Goal: Task Accomplishment & Management: Complete application form

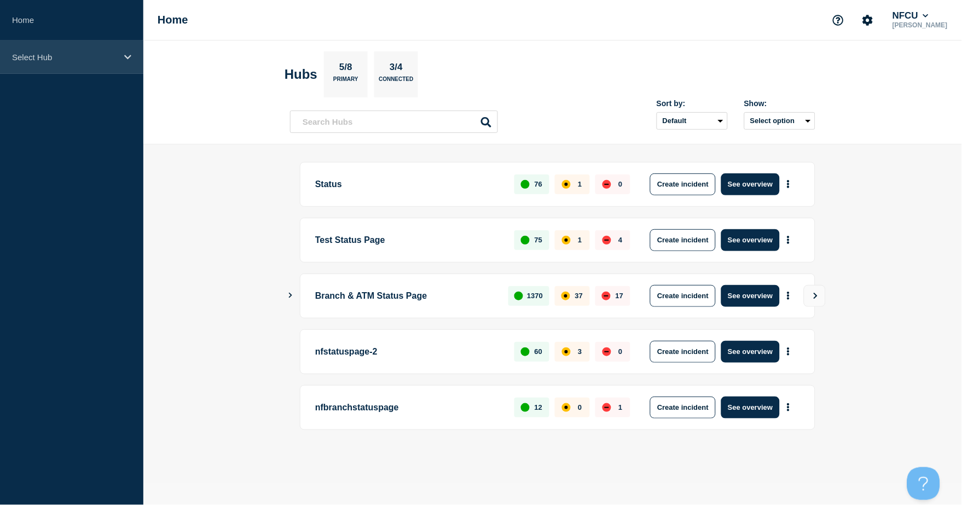
click at [87, 53] on p "Select Hub" at bounding box center [64, 57] width 105 height 9
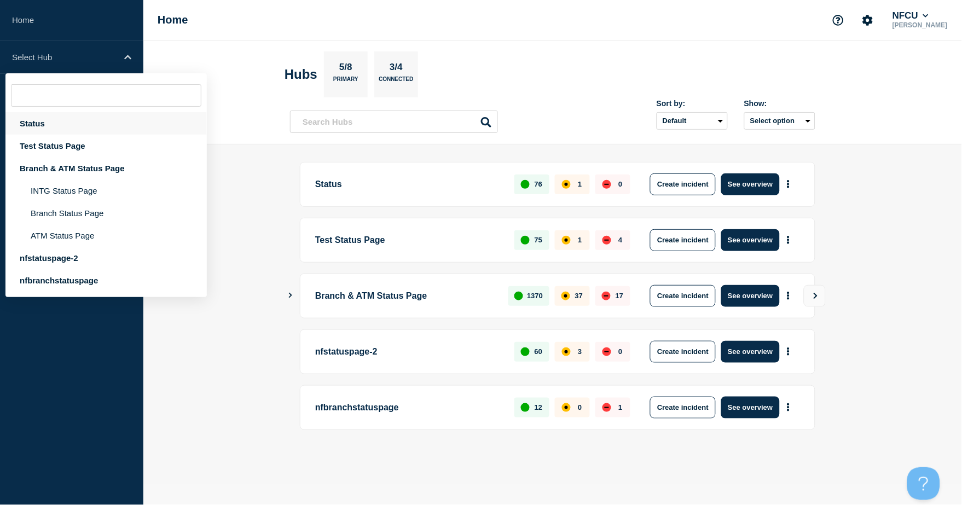
click at [47, 124] on div "Status" at bounding box center [105, 123] width 201 height 22
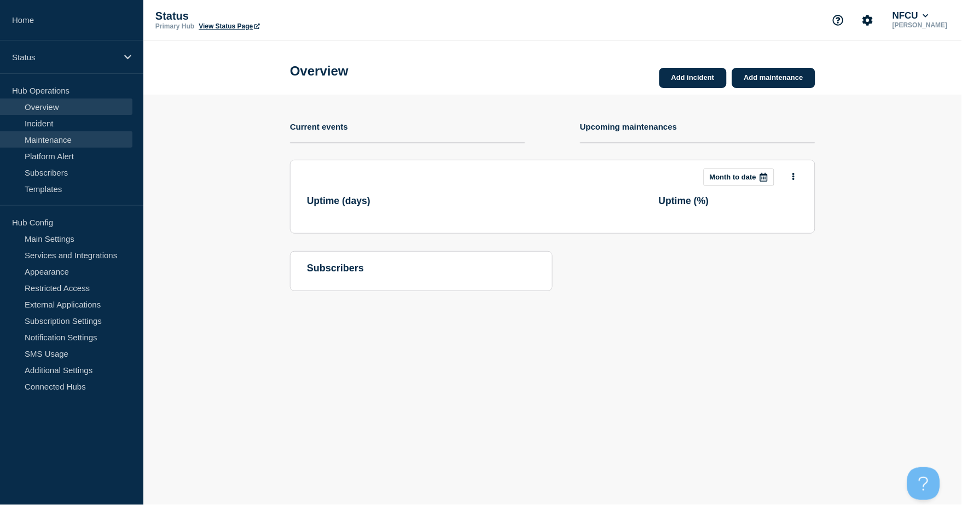
click at [53, 141] on link "Maintenance" at bounding box center [66, 139] width 132 height 16
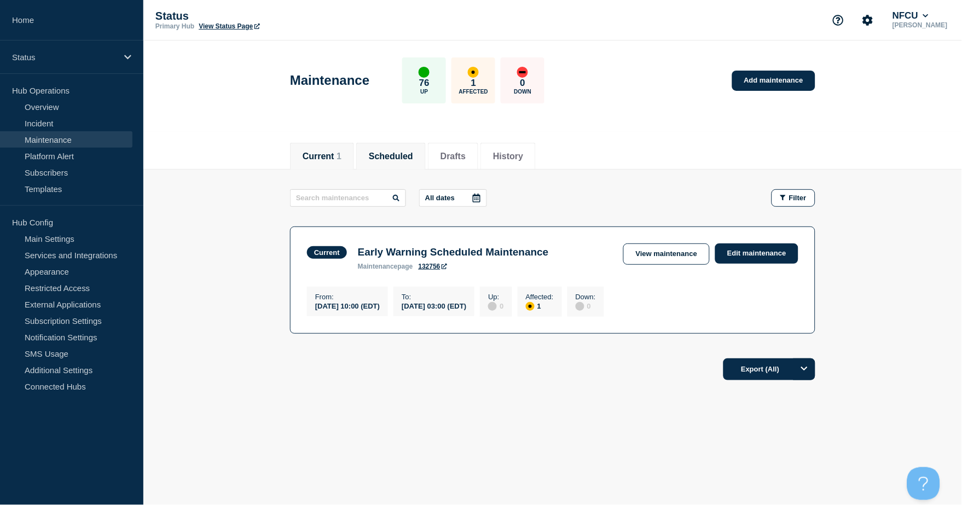
click at [379, 158] on button "Scheduled" at bounding box center [391, 157] width 44 height 10
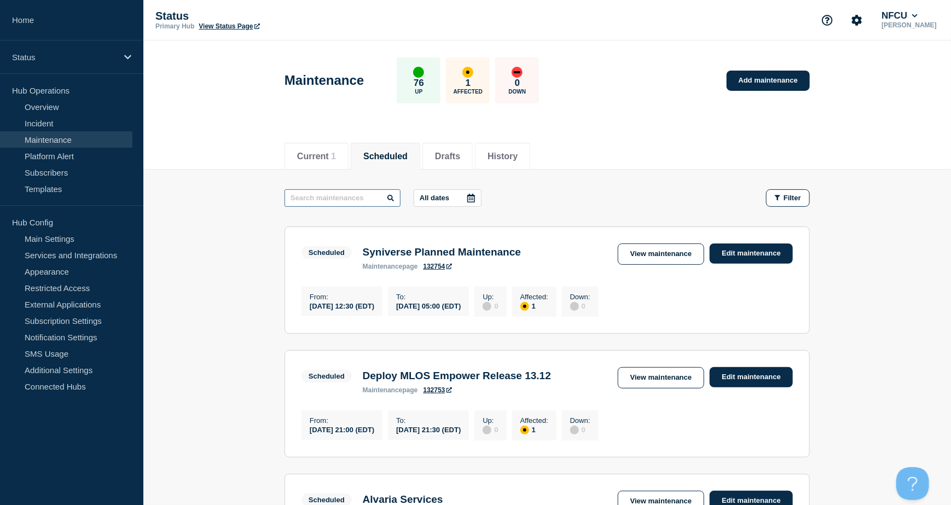
click at [356, 197] on input "text" at bounding box center [342, 198] width 116 height 18
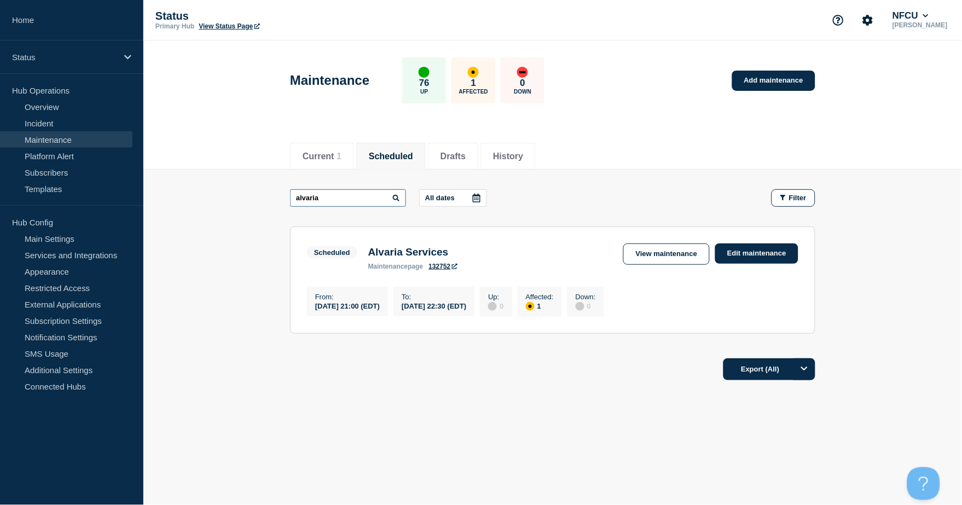
drag, startPoint x: 334, startPoint y: 195, endPoint x: 229, endPoint y: 179, distance: 106.3
click at [229, 179] on main "alvaria All dates Filter Scheduled 1 Affected Alvaria Services From [DATE] 21:0…" at bounding box center [552, 260] width 818 height 181
drag, startPoint x: 327, startPoint y: 195, endPoint x: 206, endPoint y: 169, distance: 124.1
click at [206, 173] on main "mlos All dates Filter Scheduled 1 Affected Deploy MLOS Empower Release 13.12 Fr…" at bounding box center [552, 260] width 818 height 181
drag, startPoint x: 346, startPoint y: 196, endPoint x: 217, endPoint y: 182, distance: 129.4
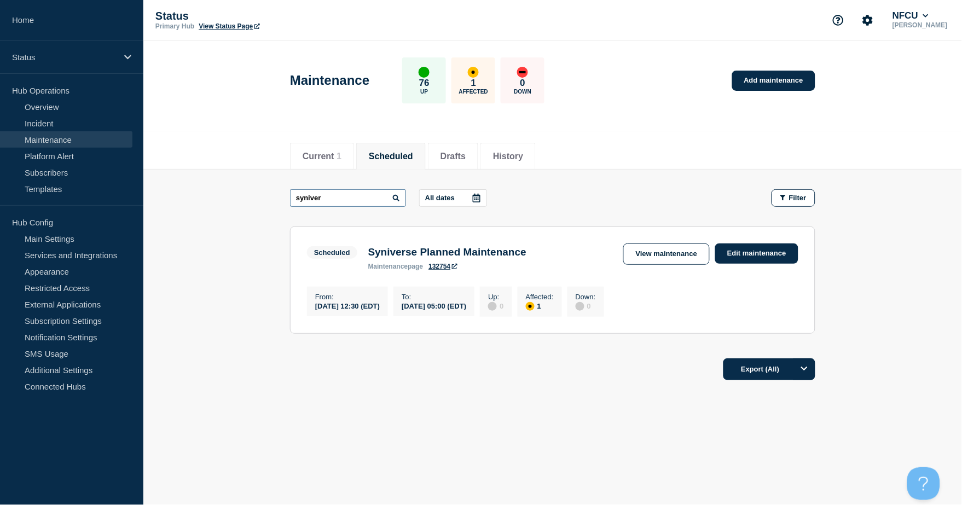
click at [217, 182] on main "syniver All dates Filter Scheduled 1 Affected Syniverse Planned Maintenance Fro…" at bounding box center [552, 260] width 818 height 181
type input "early warning"
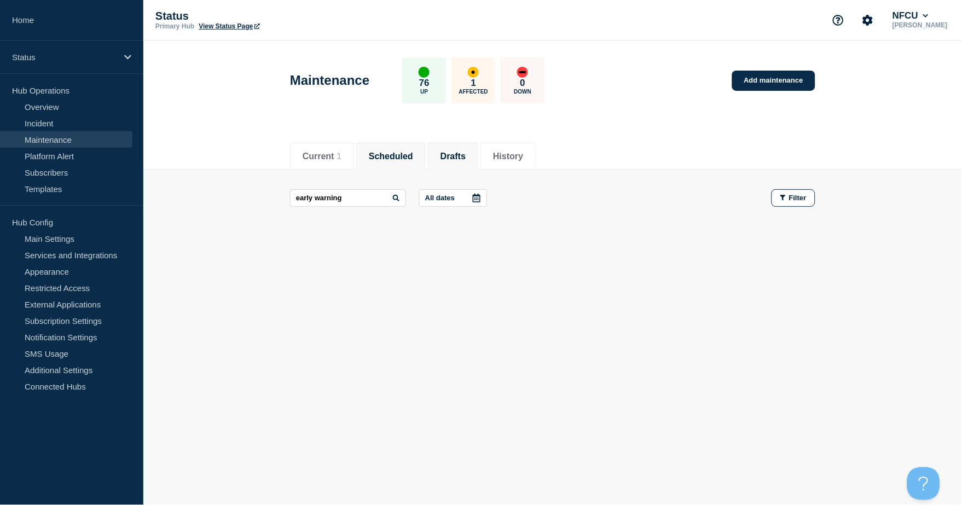
click at [478, 156] on li "Drafts" at bounding box center [453, 156] width 50 height 27
click at [500, 156] on li "History" at bounding box center [507, 156] width 55 height 27
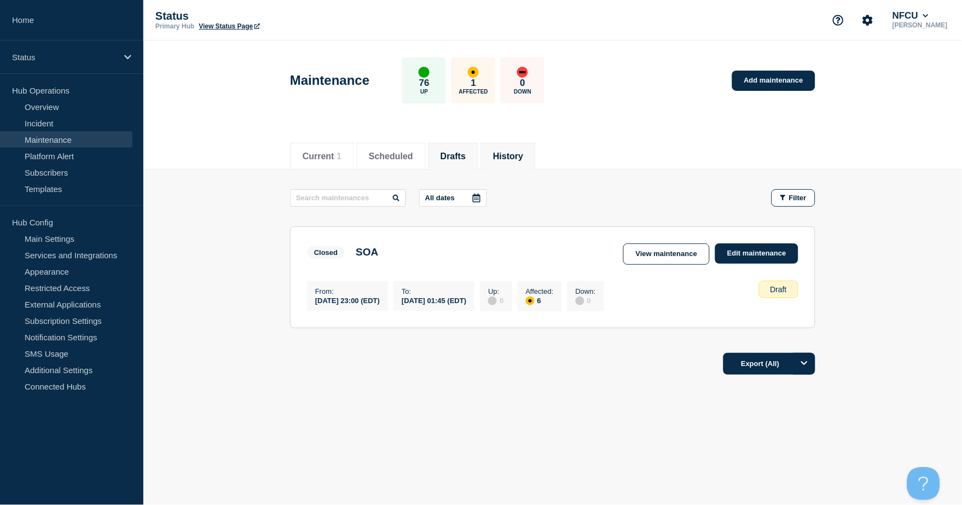
click at [502, 156] on li "History" at bounding box center [507, 156] width 55 height 27
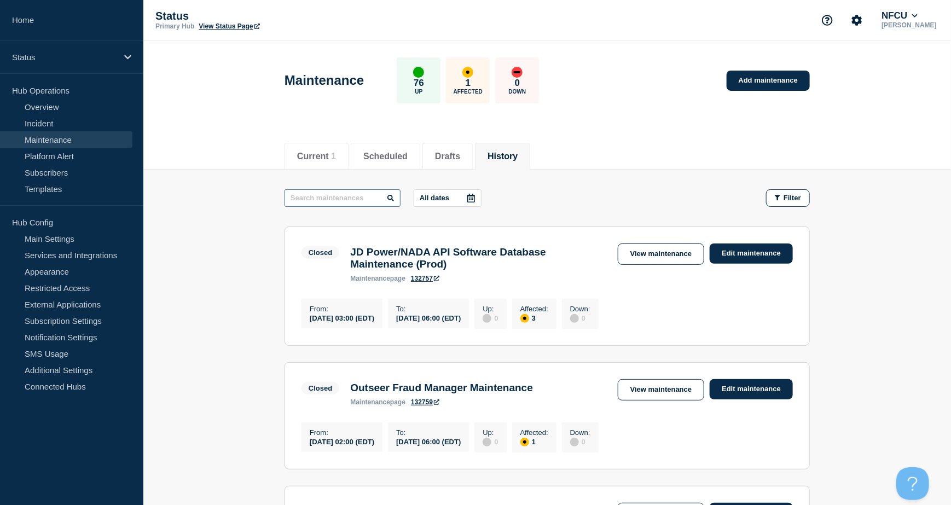
click at [333, 192] on input "text" at bounding box center [342, 198] width 116 height 18
type input "broadcom"
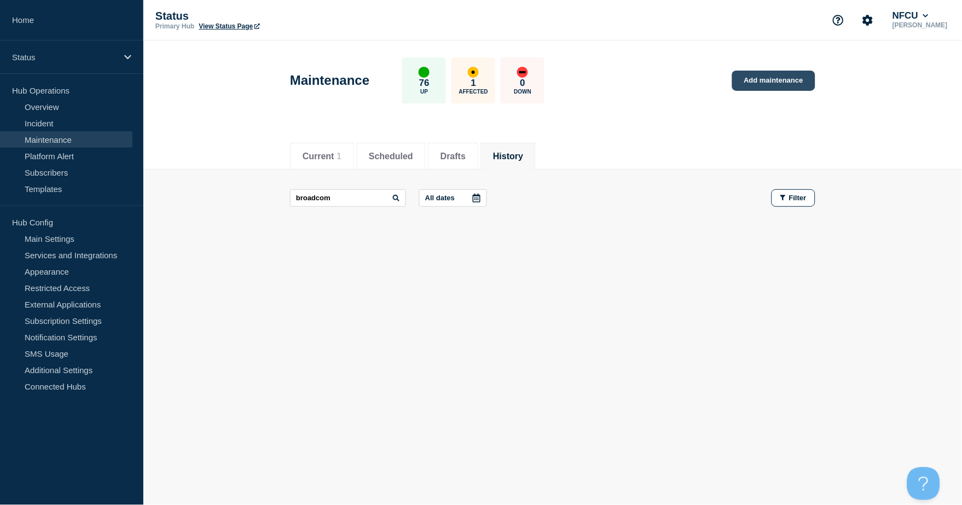
click at [721, 78] on link "Add maintenance" at bounding box center [773, 81] width 83 height 20
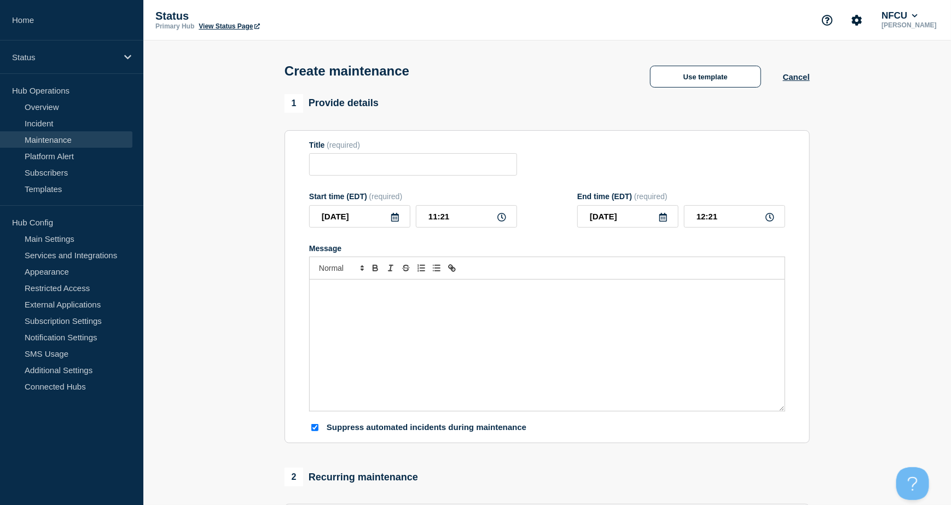
checkbox input "true"
click at [687, 82] on button "Use template" at bounding box center [705, 77] width 111 height 22
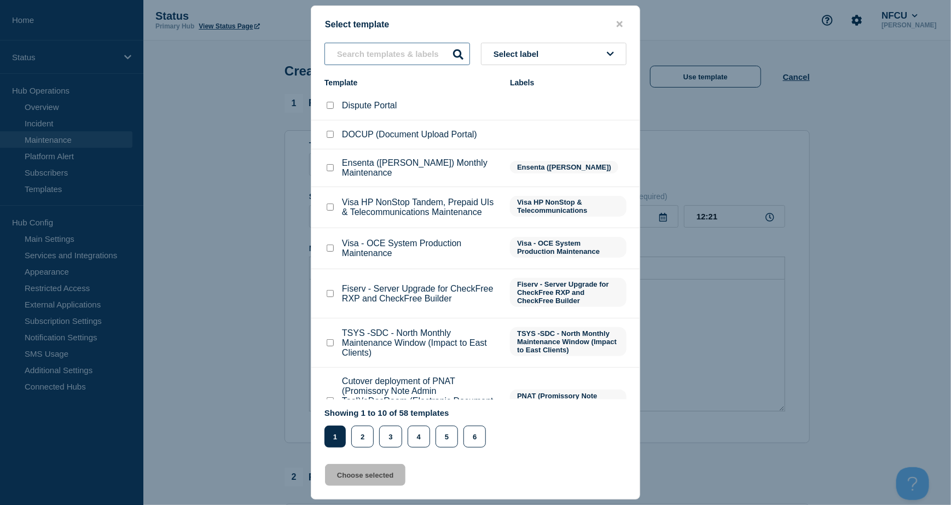
click at [367, 45] on input "text" at bounding box center [397, 54] width 146 height 22
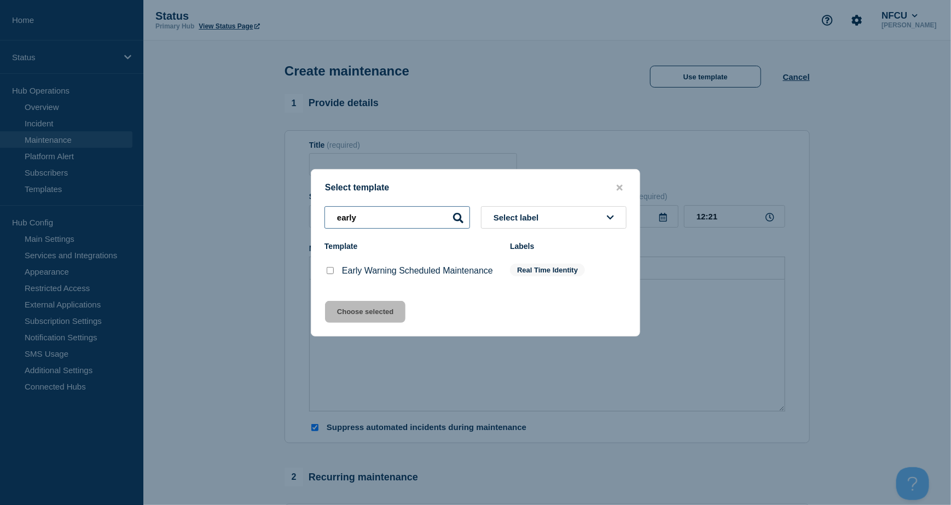
type input "early"
click at [327, 270] on input "Early Warning Scheduled Maintenance checkbox" at bounding box center [330, 270] width 7 height 7
checkbox input "true"
click at [369, 307] on button "Choose selected" at bounding box center [365, 312] width 80 height 22
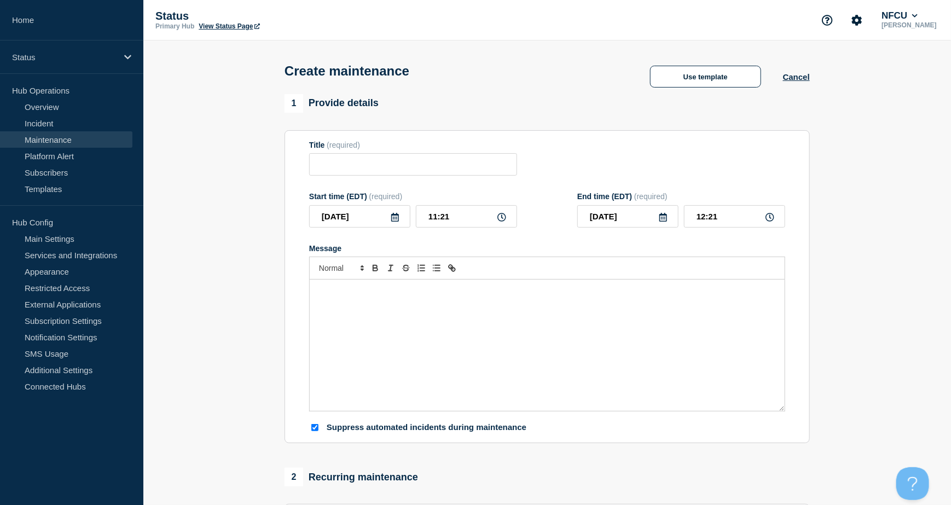
type input "Early Warning Scheduled Maintenance"
checkbox input "false"
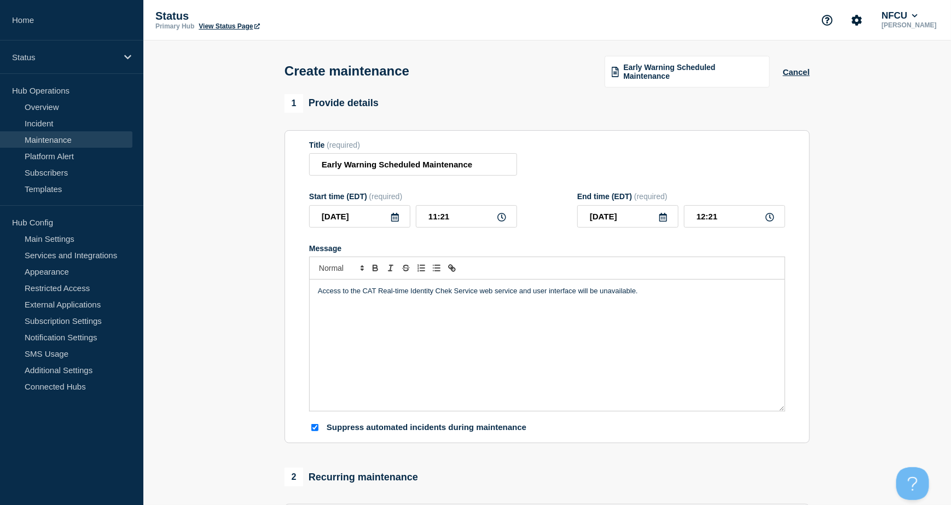
click at [566, 316] on div "Access to the CAT Real-time Identity Chek Service web service and user interfac…" at bounding box center [547, 345] width 475 height 131
drag, startPoint x: 670, startPoint y: 292, endPoint x: 240, endPoint y: 290, distance: 430.5
click at [240, 290] on section "1 Provide details Title (required) Early Warning Scheduled Maintenance Start ti…" at bounding box center [546, 502] width 807 height 817
paste div "Message"
click at [314, 303] on div "Early Warning services may be unavailable." at bounding box center [547, 345] width 475 height 131
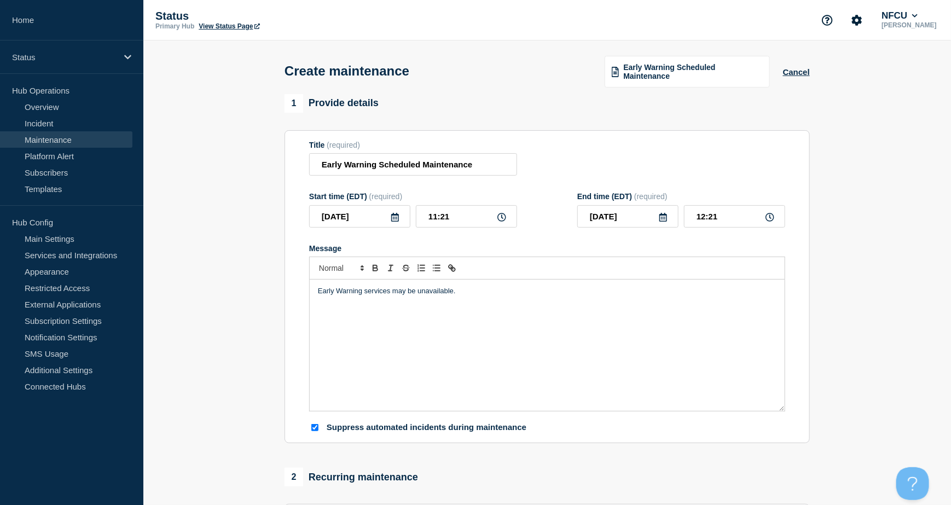
click at [395, 220] on icon at bounding box center [395, 217] width 8 height 9
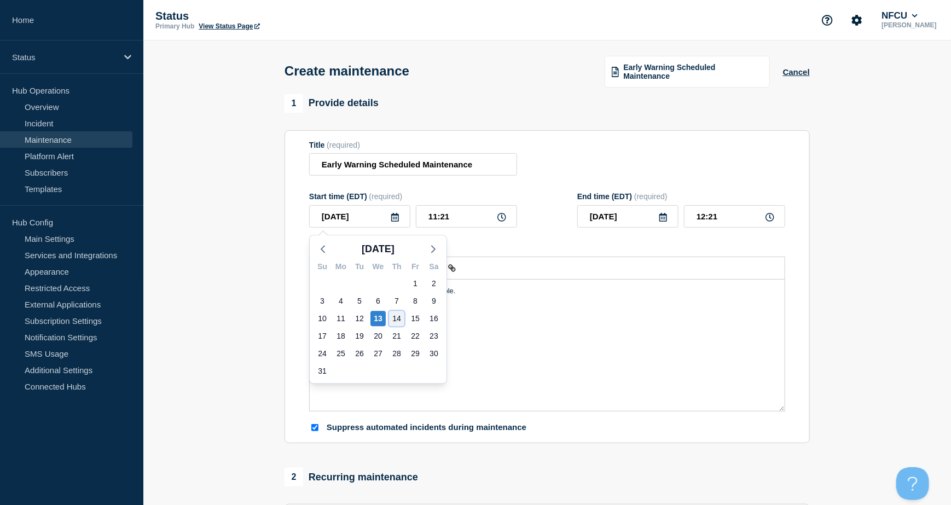
click at [394, 318] on div "14" at bounding box center [396, 318] width 15 height 15
type input "[DATE]"
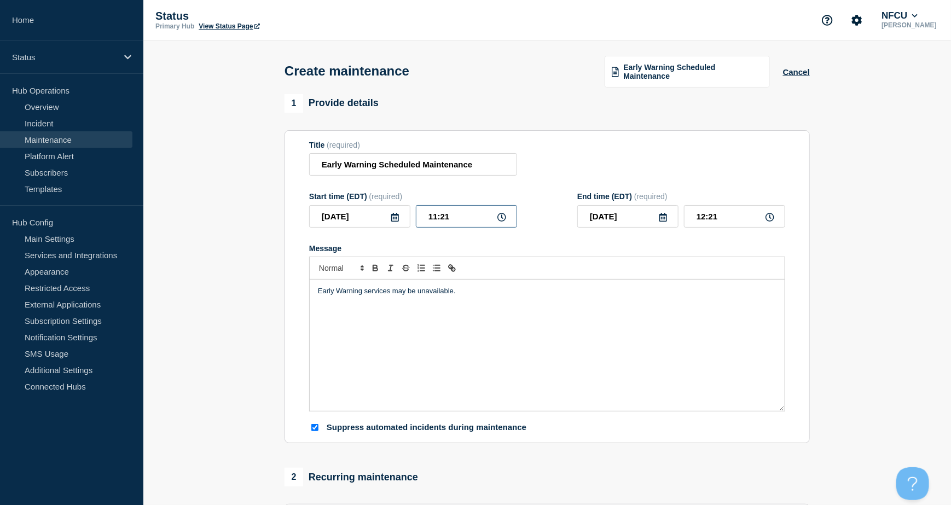
drag, startPoint x: 444, startPoint y: 216, endPoint x: 307, endPoint y: 201, distance: 138.1
click at [307, 201] on section "Title (required) Early Warning Scheduled Maintenance Start time (EDT) (required…" at bounding box center [546, 286] width 525 height 313
type input "09:00"
type input "10:00"
click at [664, 220] on icon at bounding box center [663, 217] width 9 height 9
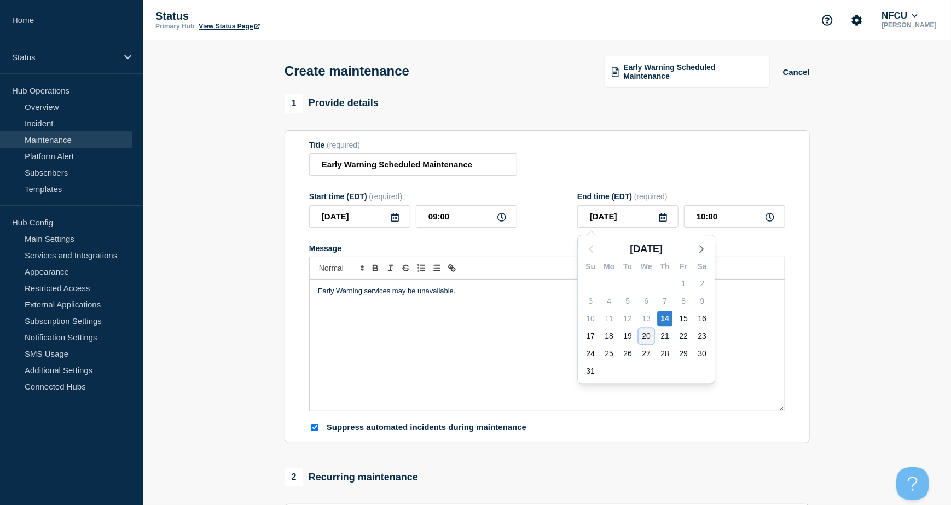
click at [648, 334] on div "20" at bounding box center [645, 335] width 15 height 15
type input "[DATE]"
click at [721, 220] on input "10:00" at bounding box center [734, 216] width 101 height 22
drag, startPoint x: 743, startPoint y: 219, endPoint x: 690, endPoint y: 215, distance: 53.7
click at [690, 215] on input "10:00" at bounding box center [734, 216] width 101 height 22
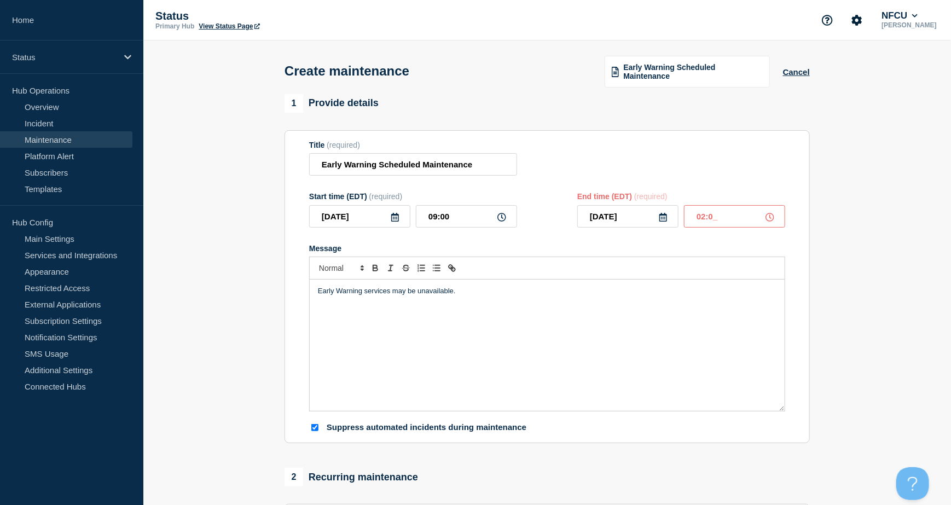
type input "02:00"
click at [644, 152] on div "Title (required) Early Warning Scheduled Maintenance" at bounding box center [547, 159] width 476 height 36
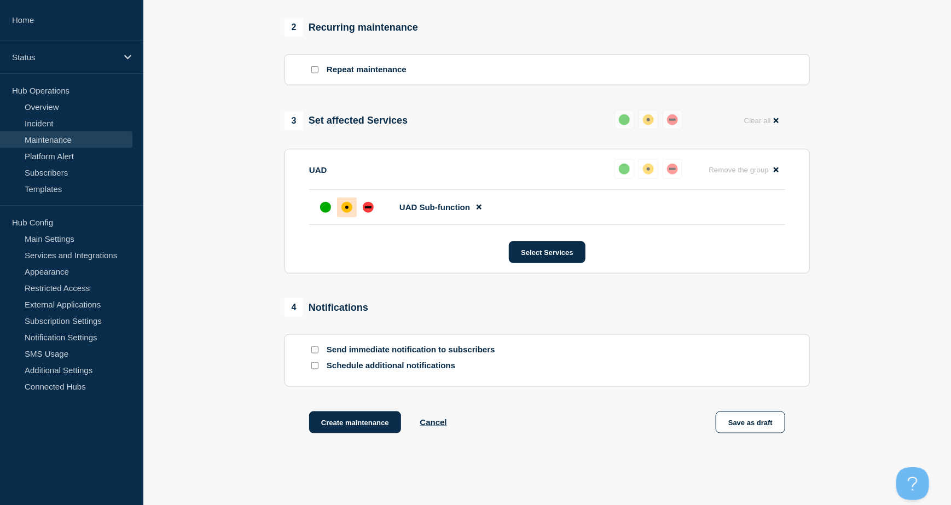
scroll to position [506, 0]
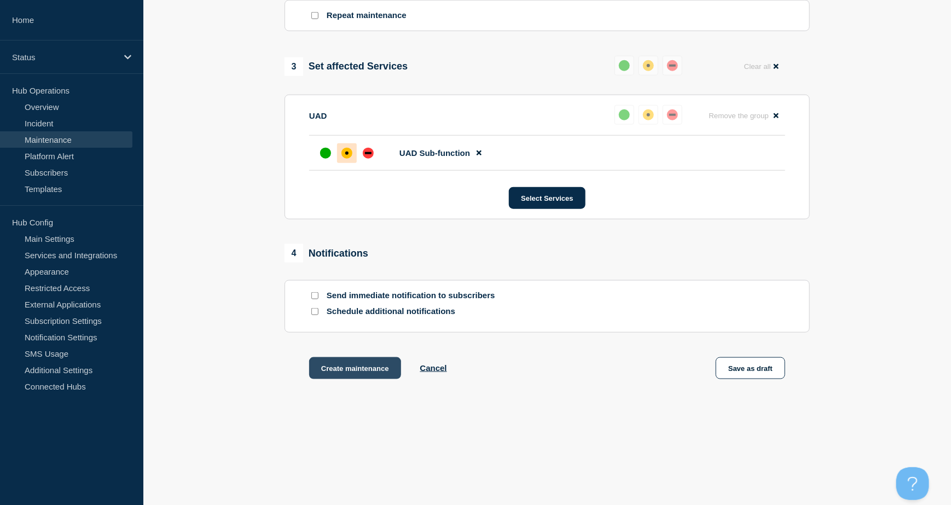
click at [331, 370] on button "Create maintenance" at bounding box center [355, 368] width 92 height 22
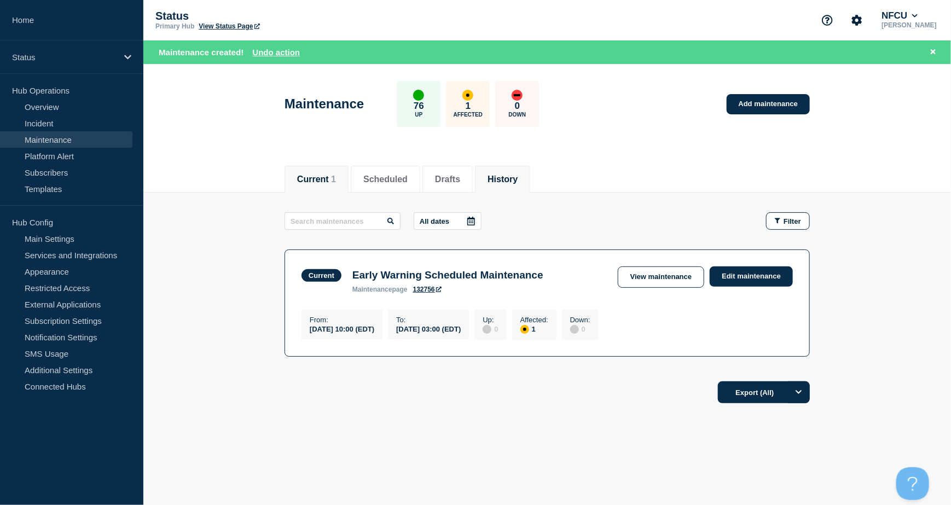
click at [518, 175] on button "History" at bounding box center [502, 180] width 30 height 10
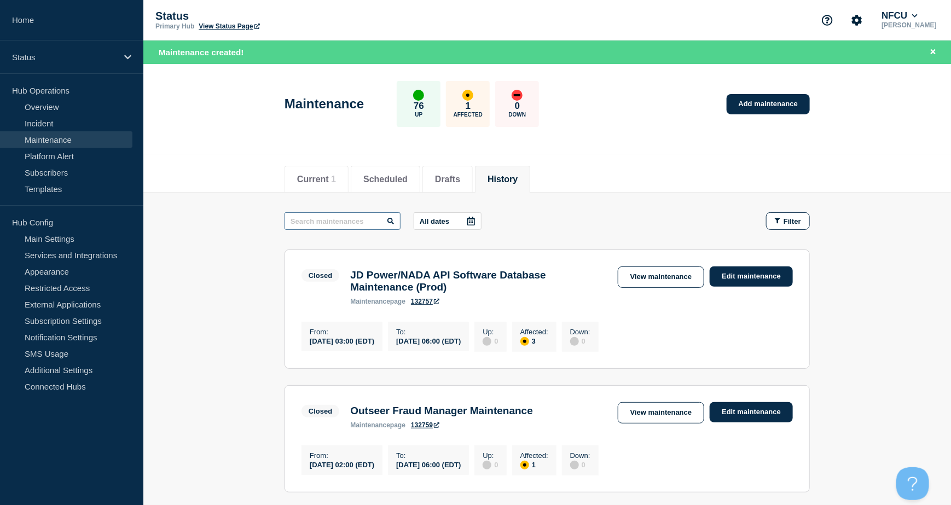
click at [338, 219] on input "text" at bounding box center [342, 221] width 116 height 18
type input "eGain"
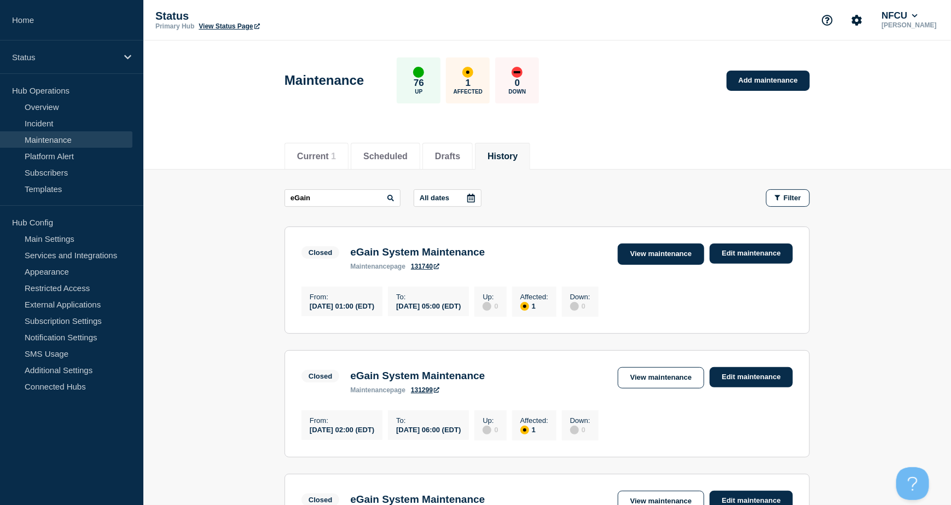
click at [674, 256] on link "View maintenance" at bounding box center [661, 253] width 86 height 21
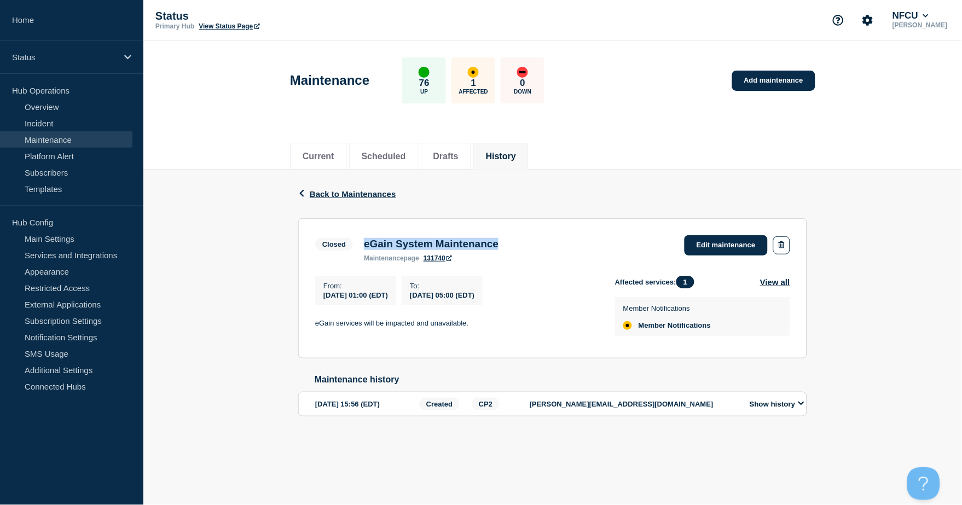
drag, startPoint x: 363, startPoint y: 241, endPoint x: 539, endPoint y: 237, distance: 175.6
click at [539, 237] on div "Closed eGain System Maintenance maintenance page 131740 Edit maintenance" at bounding box center [552, 248] width 475 height 27
copy h3 "eGain System Maintenance"
